Goal: Communication & Community: Answer question/provide support

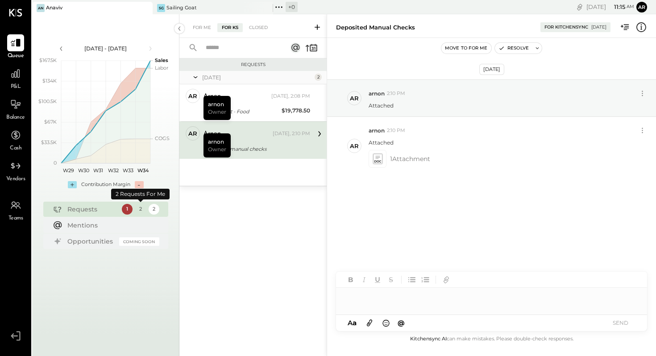
click at [141, 210] on div "2" at bounding box center [140, 209] width 11 height 11
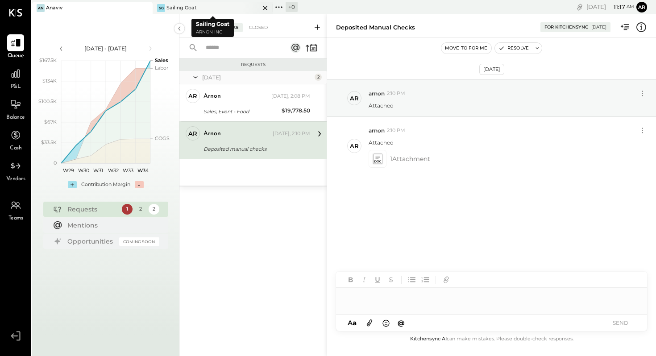
click at [194, 8] on div "Sailing Goat" at bounding box center [181, 7] width 30 height 7
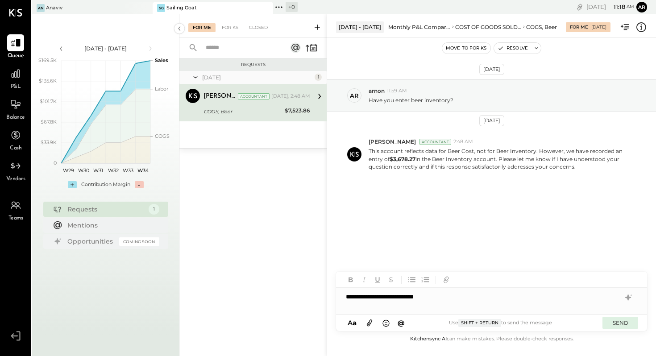
click at [614, 322] on button "SEND" at bounding box center [620, 323] width 36 height 12
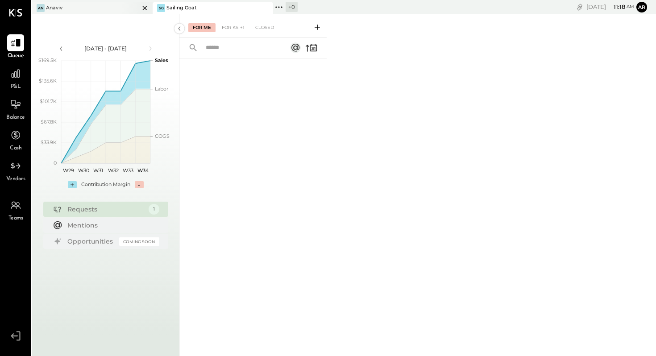
click at [65, 8] on div "An Anaviv" at bounding box center [85, 8] width 107 height 8
